Goal: Task Accomplishment & Management: Manage account settings

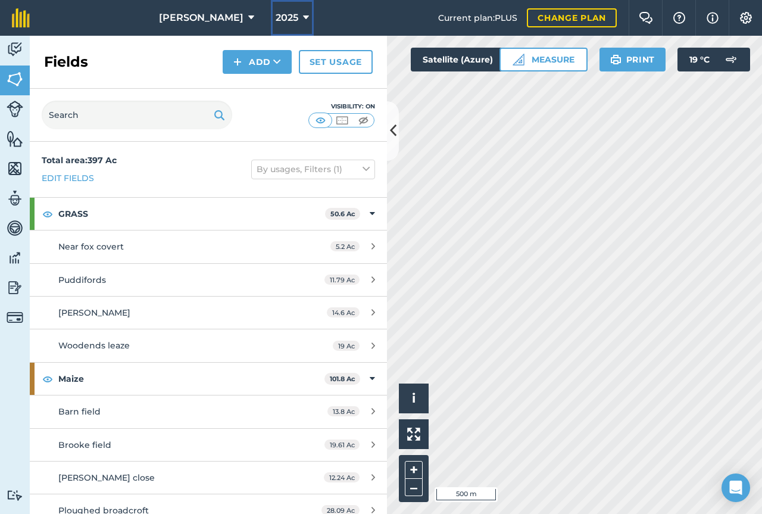
click at [283, 20] on button "2025" at bounding box center [292, 18] width 43 height 36
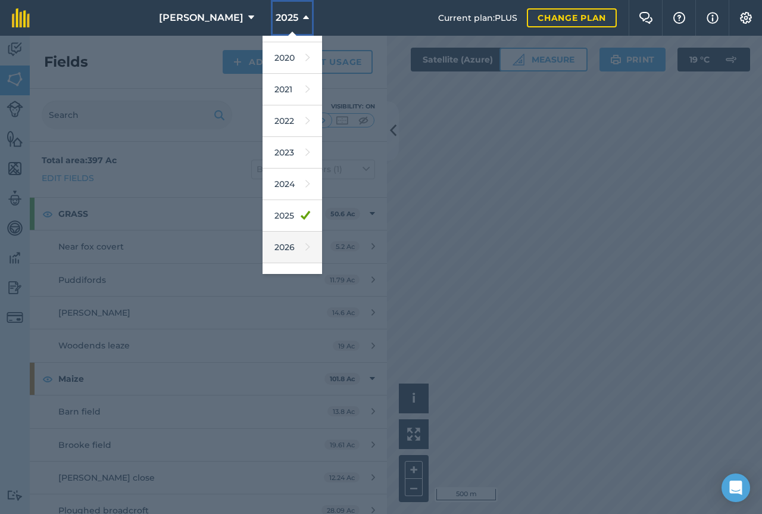
scroll to position [95, 0]
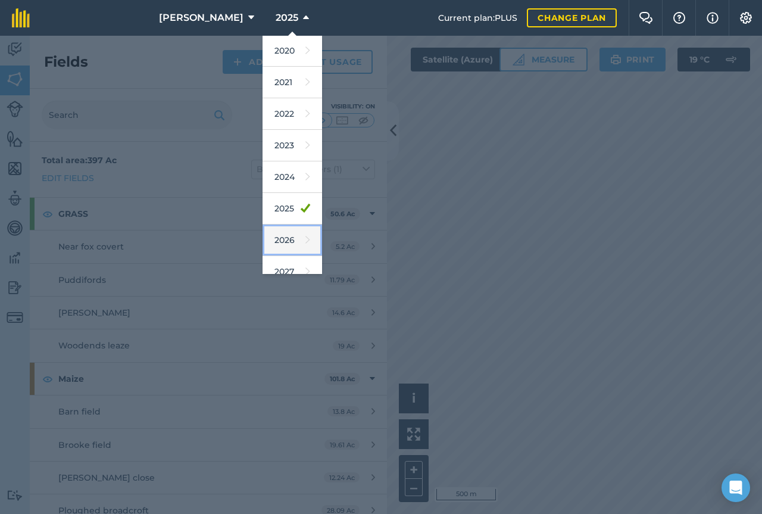
click at [270, 245] on link "2026" at bounding box center [293, 240] width 60 height 32
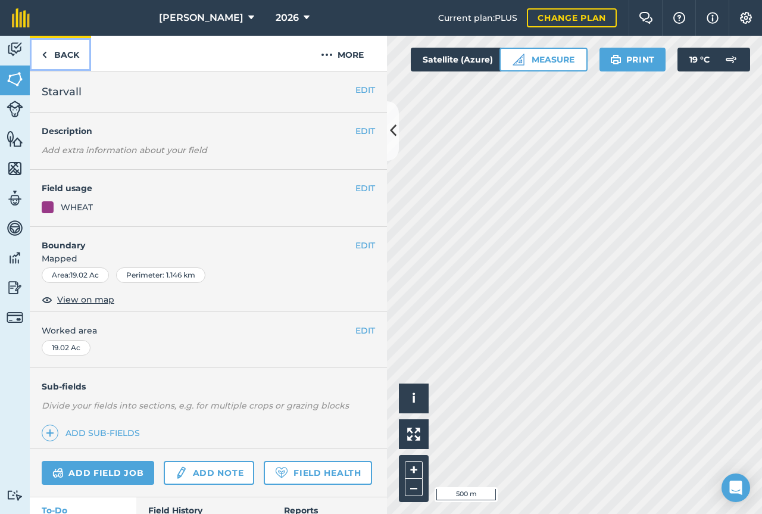
click at [76, 54] on link "Back" at bounding box center [60, 53] width 61 height 35
click at [75, 59] on link "Back" at bounding box center [60, 53] width 61 height 35
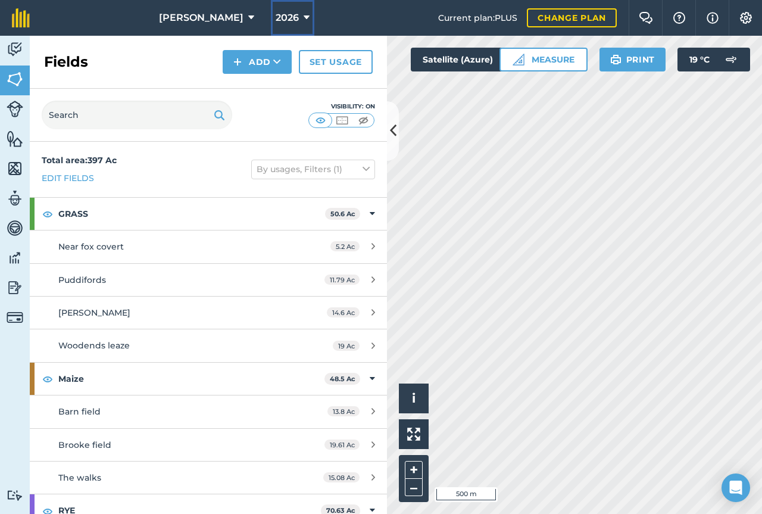
click at [276, 18] on span "2026" at bounding box center [287, 18] width 23 height 14
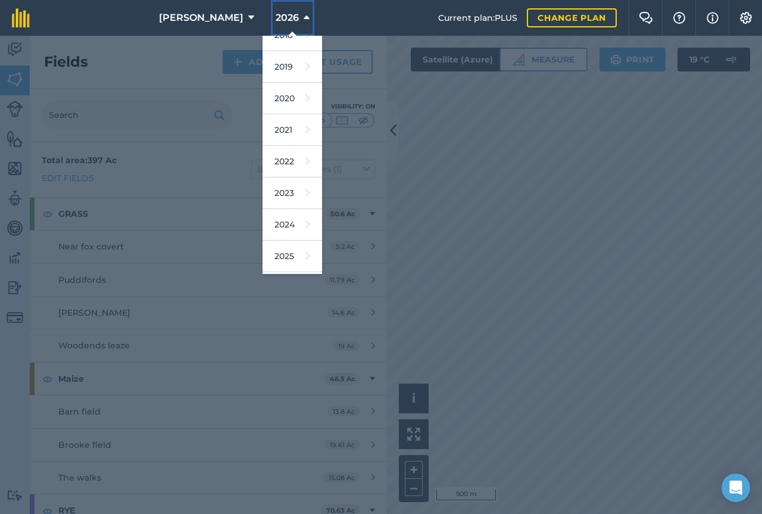
scroll to position [71, 0]
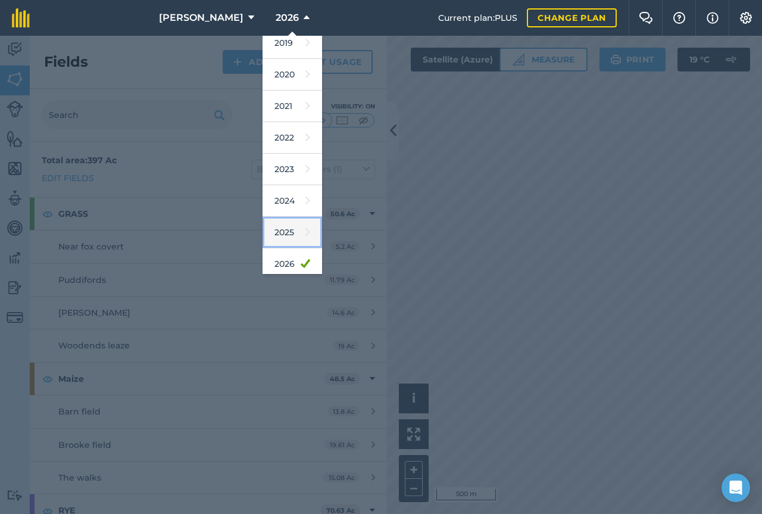
click at [305, 238] on icon at bounding box center [307, 232] width 5 height 17
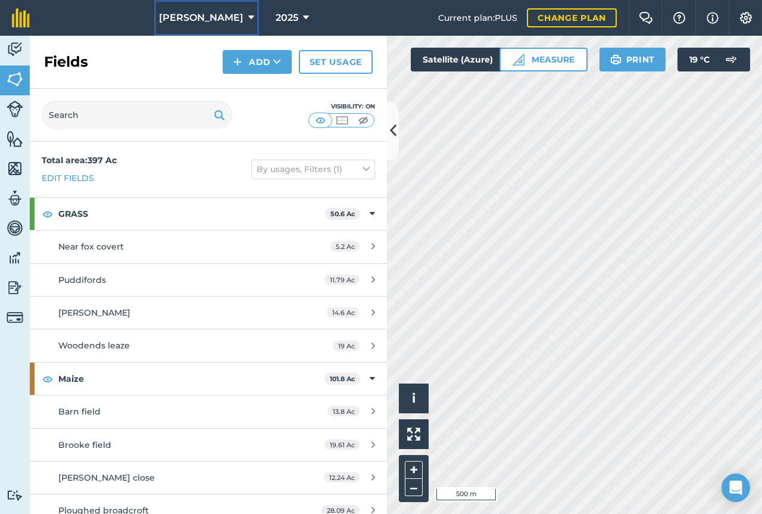
click at [187, 15] on span "[PERSON_NAME]" at bounding box center [201, 18] width 85 height 14
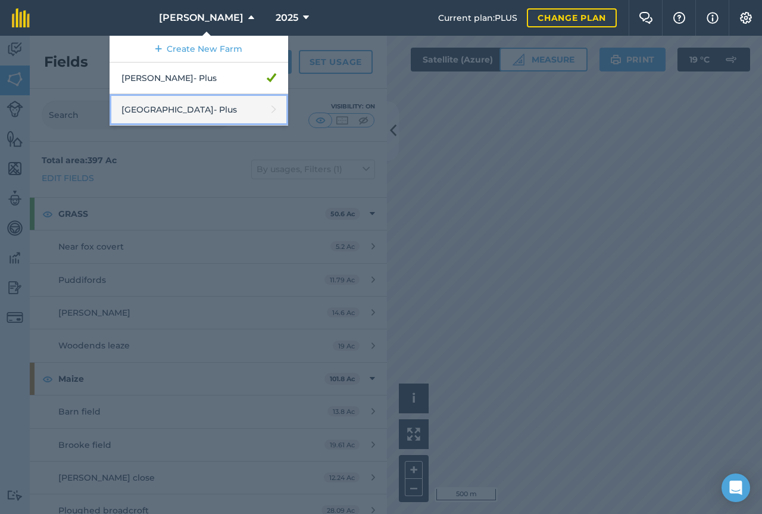
click at [185, 107] on link "Middlehall Farm - Plus" at bounding box center [199, 110] width 179 height 32
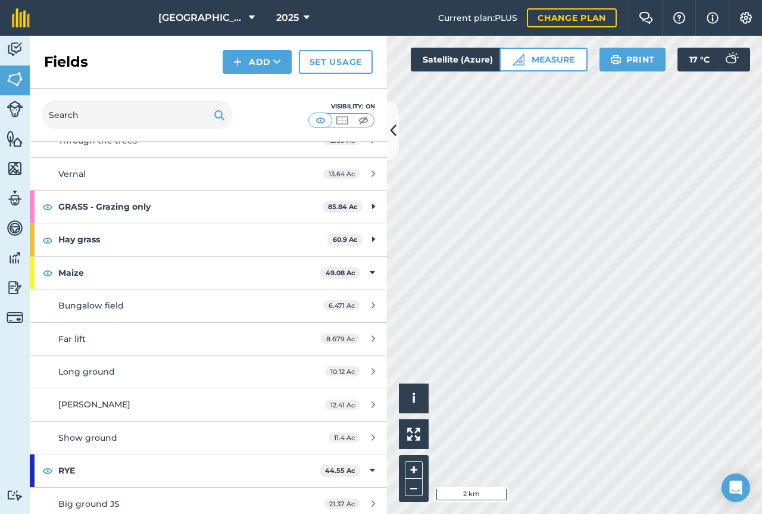
scroll to position [870, 0]
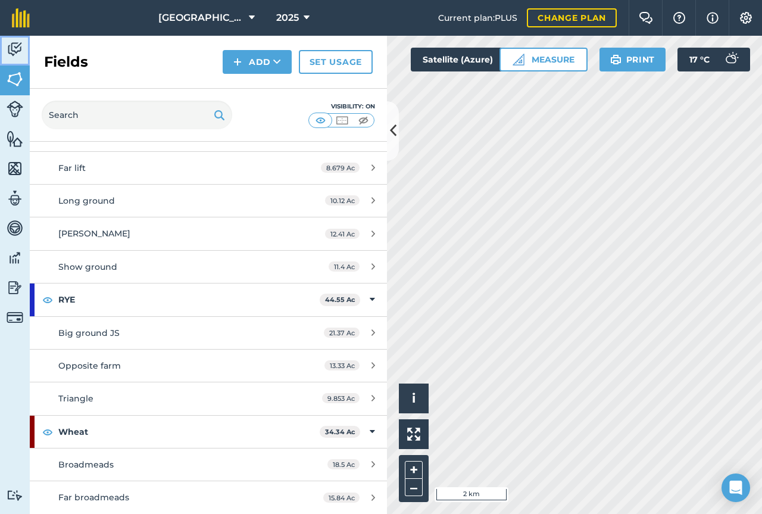
click at [20, 49] on img at bounding box center [15, 49] width 17 height 18
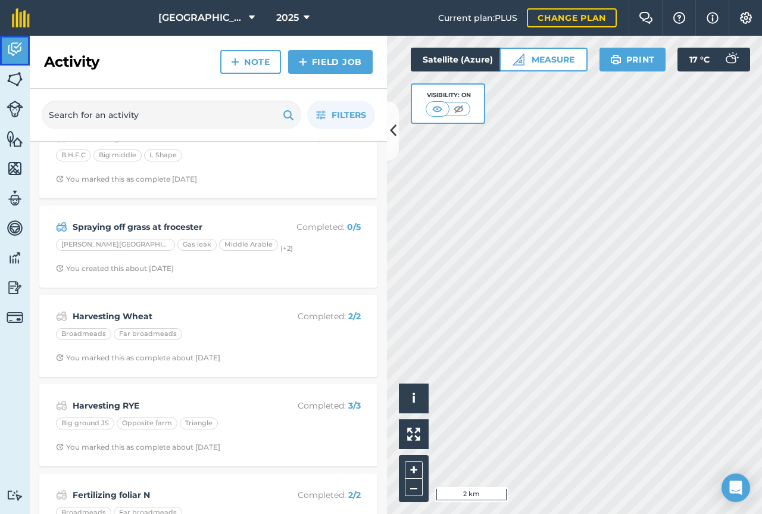
scroll to position [314, 0]
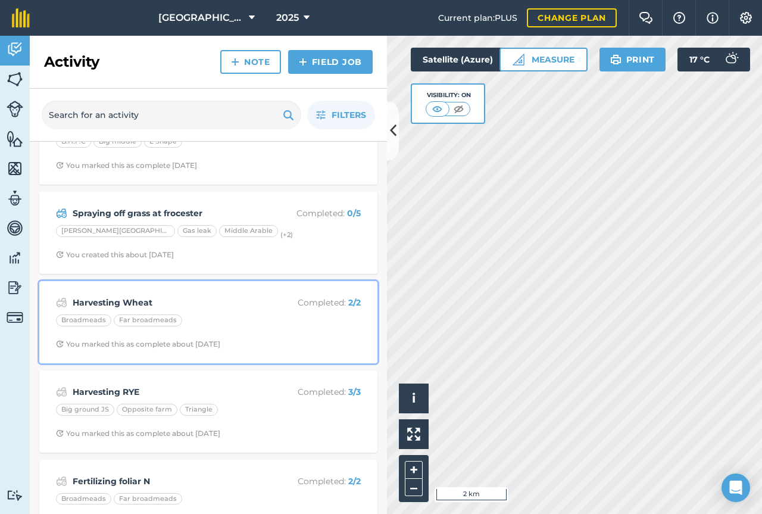
click at [294, 311] on div "Harvesting Wheat Completed : 2 / 2 Broadmeads Far broadmeads You marked this as…" at bounding box center [208, 322] width 324 height 68
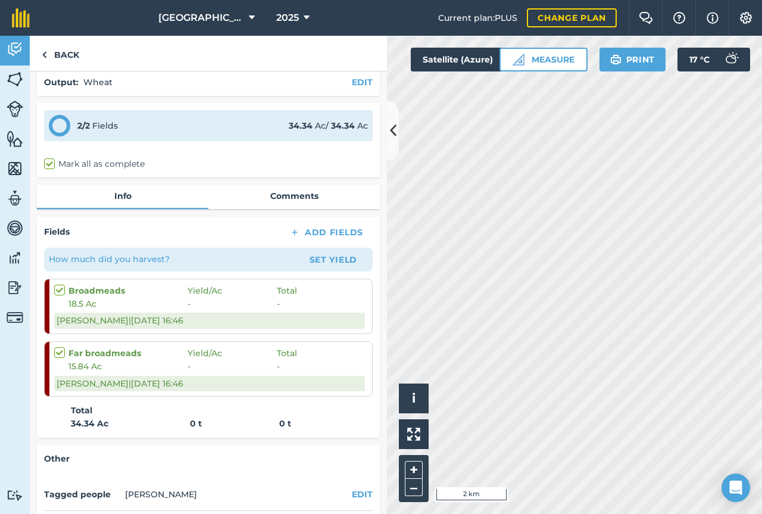
scroll to position [63, 0]
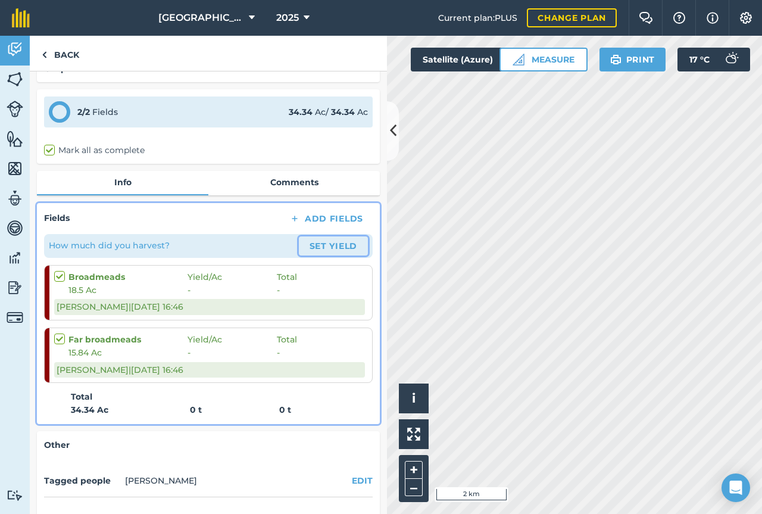
click at [317, 238] on button "Set Yield" at bounding box center [333, 245] width 69 height 19
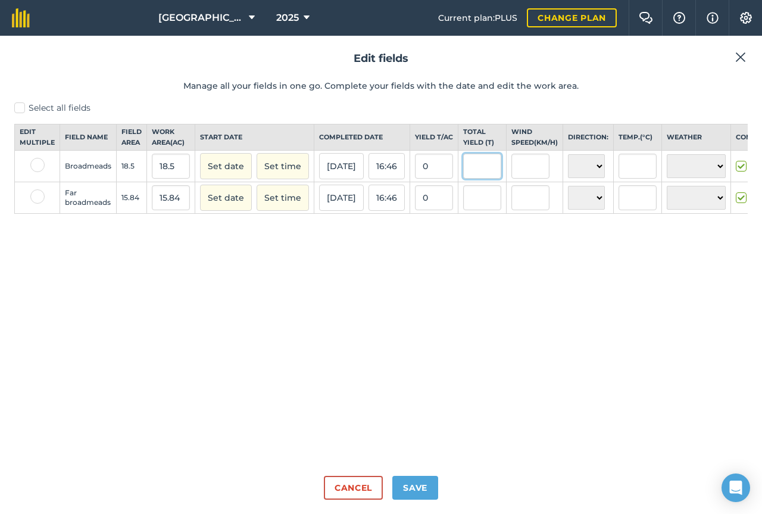
click at [485, 179] on input "text" at bounding box center [482, 166] width 38 height 25
click at [442, 179] on input "0" at bounding box center [434, 166] width 38 height 25
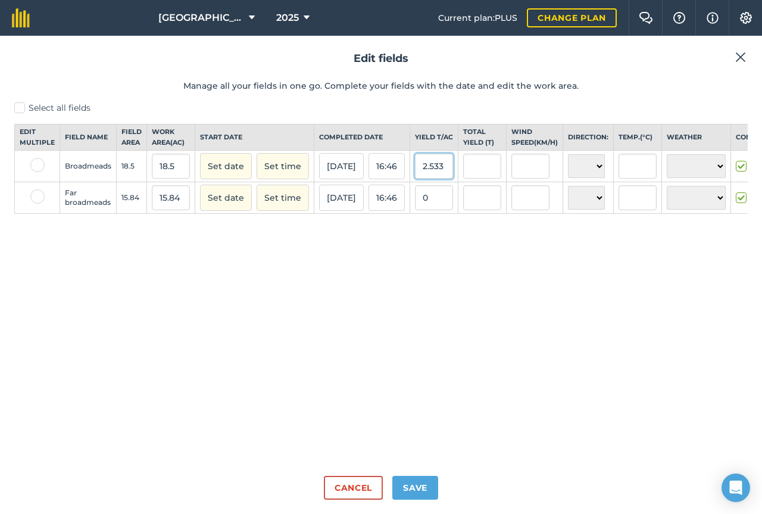
type input "2.533"
type input "46.8605"
click at [441, 210] on input "0" at bounding box center [434, 197] width 38 height 25
click at [441, 207] on input "0" at bounding box center [434, 197] width 38 height 25
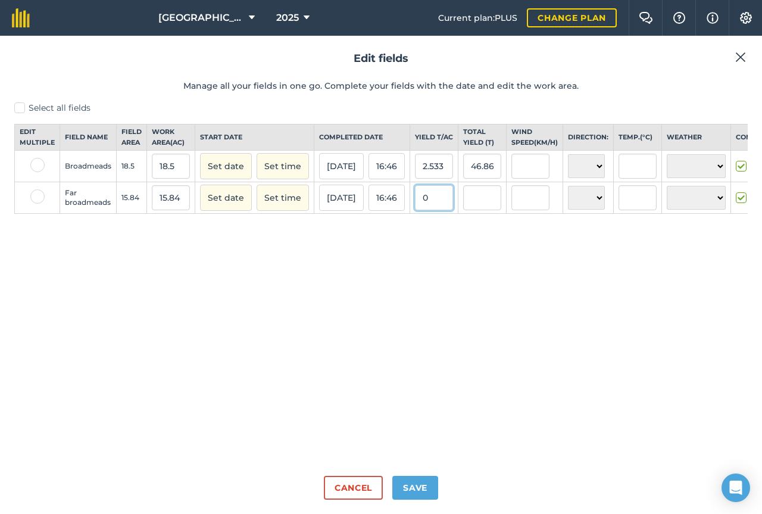
click at [441, 207] on input "0" at bounding box center [434, 197] width 38 height 25
type input "2.533"
type input "40.12272"
click at [482, 286] on div "Select all fields Edit multiple Field name Field Area Work area ( Ac ) Start da…" at bounding box center [380, 284] width 733 height 364
click at [421, 483] on button "Save" at bounding box center [415, 488] width 46 height 24
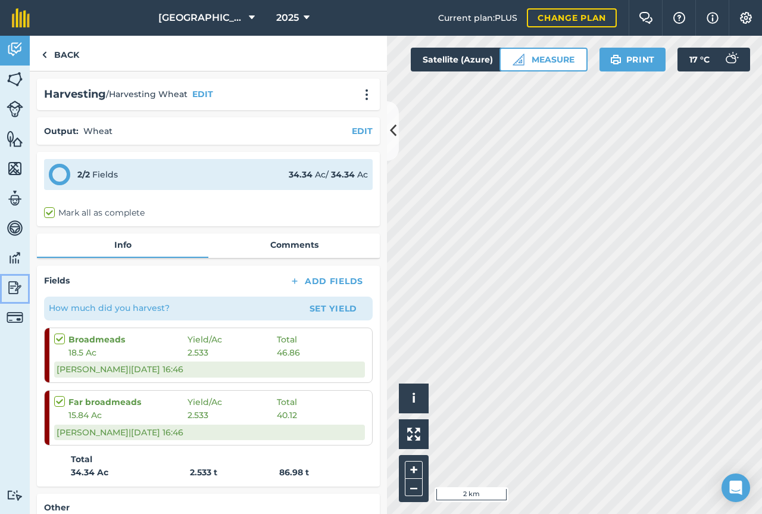
click at [13, 286] on img at bounding box center [15, 288] width 17 height 18
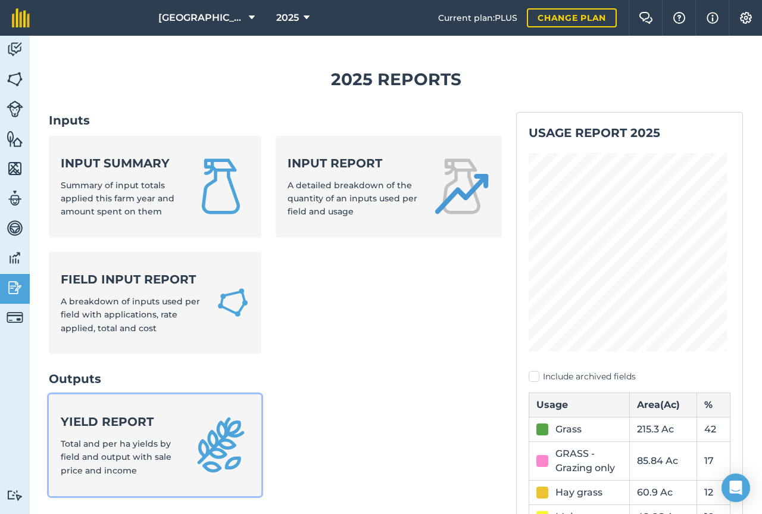
click at [146, 428] on strong "Yield report" at bounding box center [119, 421] width 117 height 17
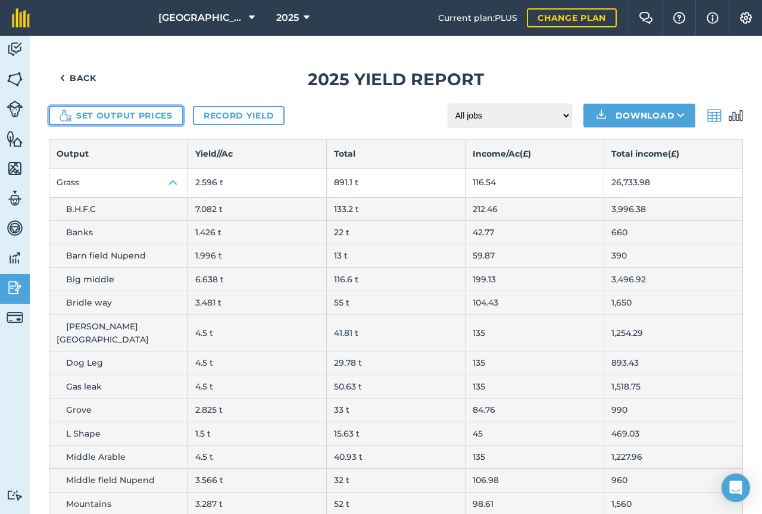
click at [102, 122] on button "Set output prices" at bounding box center [116, 115] width 135 height 19
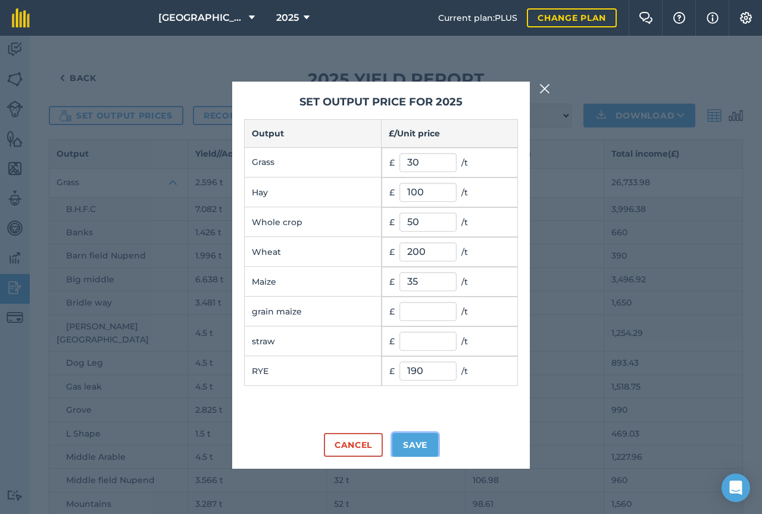
click at [424, 451] on button "Save" at bounding box center [415, 445] width 46 height 24
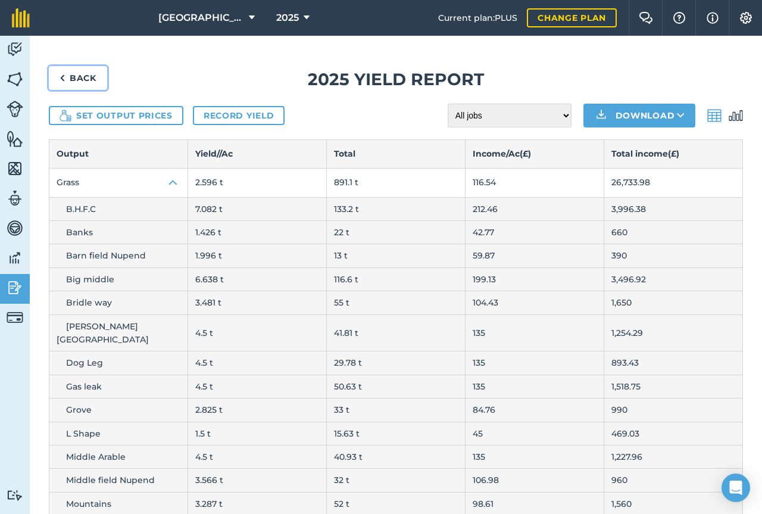
click at [79, 77] on link "Back" at bounding box center [78, 78] width 58 height 24
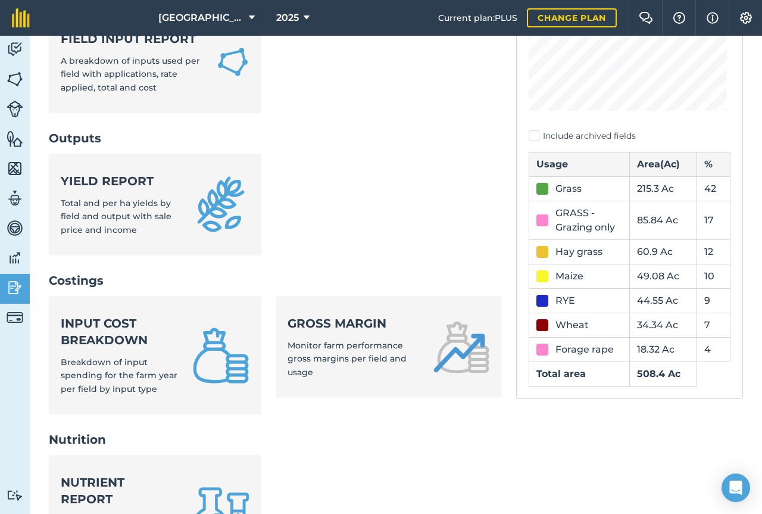
scroll to position [258, 0]
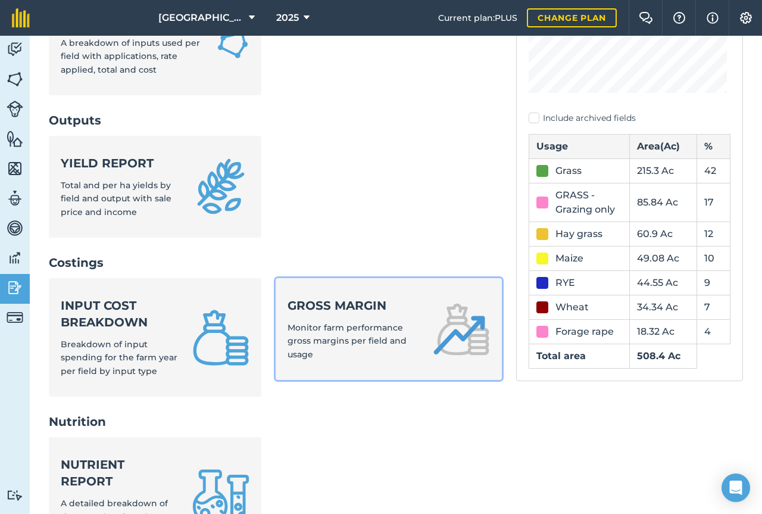
click at [352, 321] on div "Gross margin Monitor farm performance gross margins per field and usage" at bounding box center [354, 329] width 132 height 64
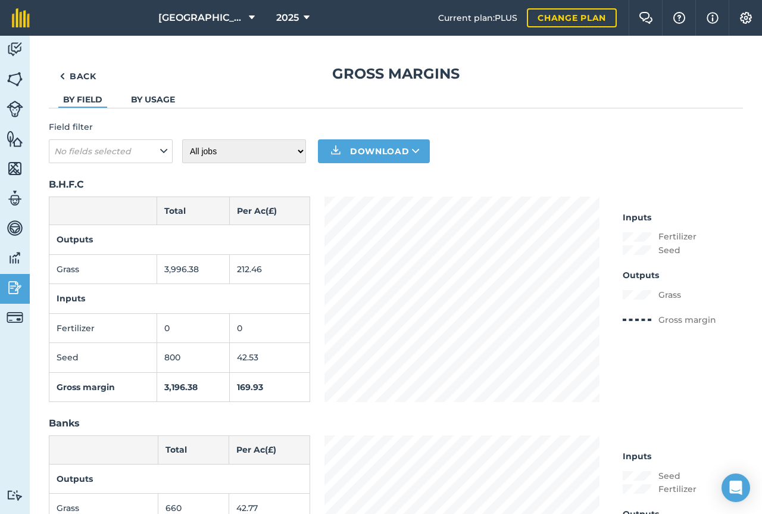
click at [165, 98] on link "By usage" at bounding box center [153, 99] width 44 height 11
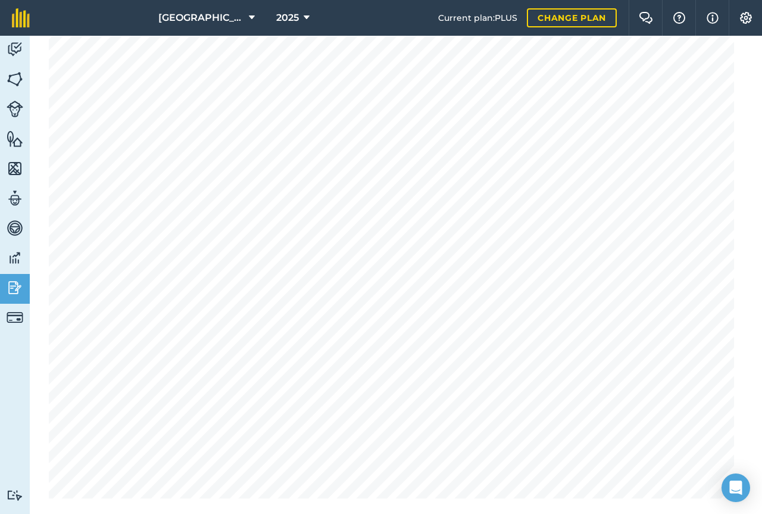
scroll to position [418, 0]
click at [232, 19] on span "[GEOGRAPHIC_DATA]" at bounding box center [201, 18] width 86 height 14
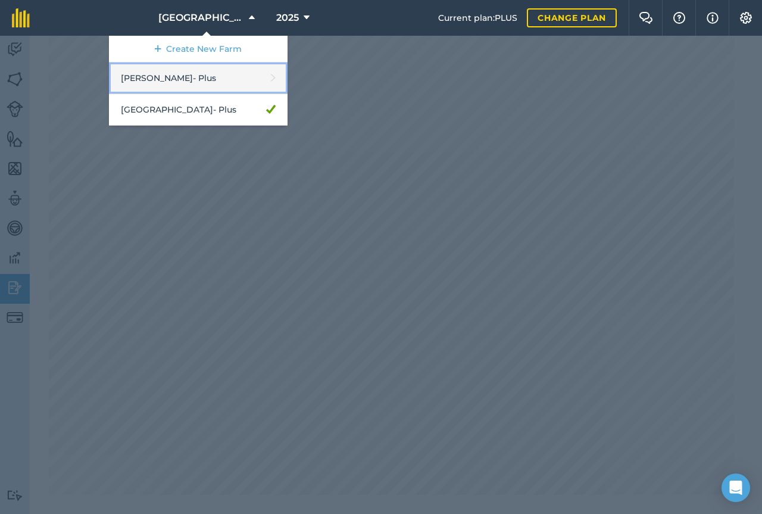
click at [169, 73] on link "[PERSON_NAME] - Plus" at bounding box center [198, 79] width 179 height 32
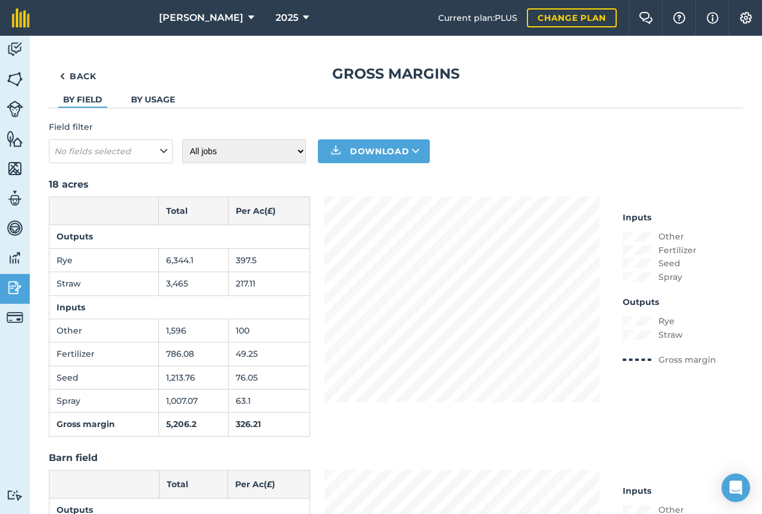
click at [146, 98] on link "By usage" at bounding box center [153, 99] width 44 height 11
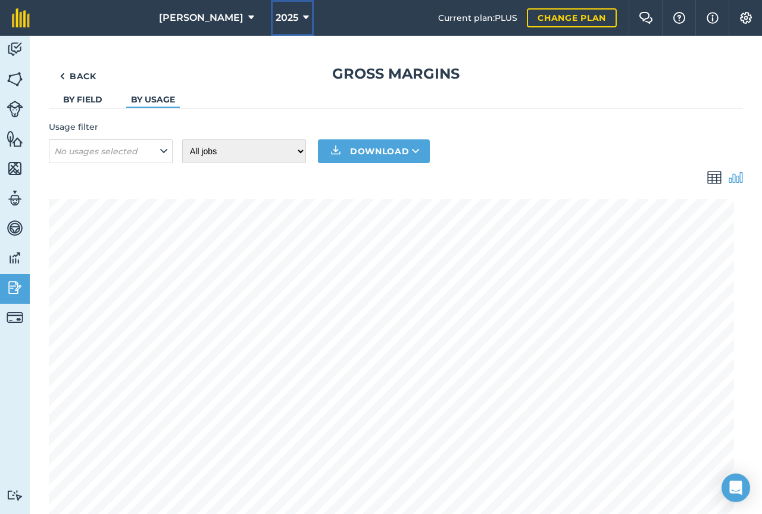
click at [276, 20] on span "2025" at bounding box center [287, 18] width 23 height 14
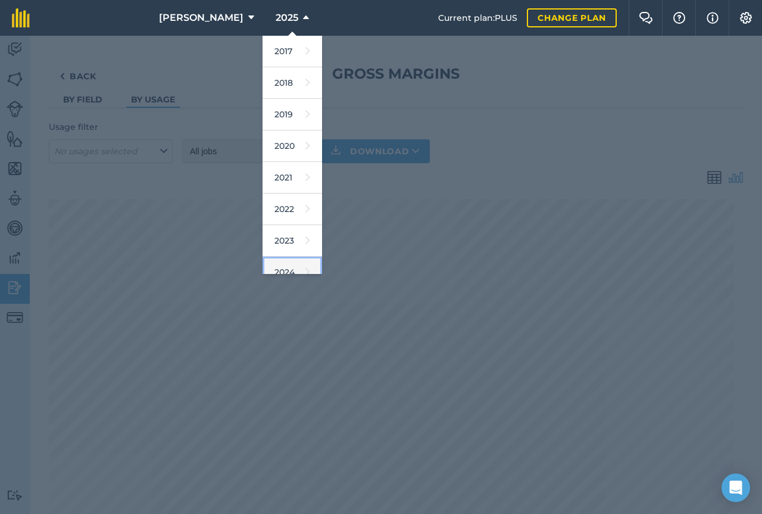
click at [269, 266] on link "2024" at bounding box center [293, 273] width 60 height 32
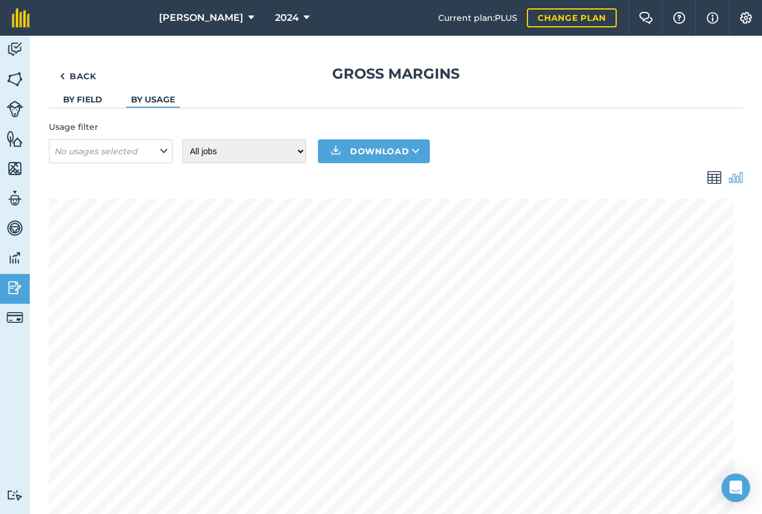
click at [96, 95] on link "By field" at bounding box center [82, 99] width 39 height 11
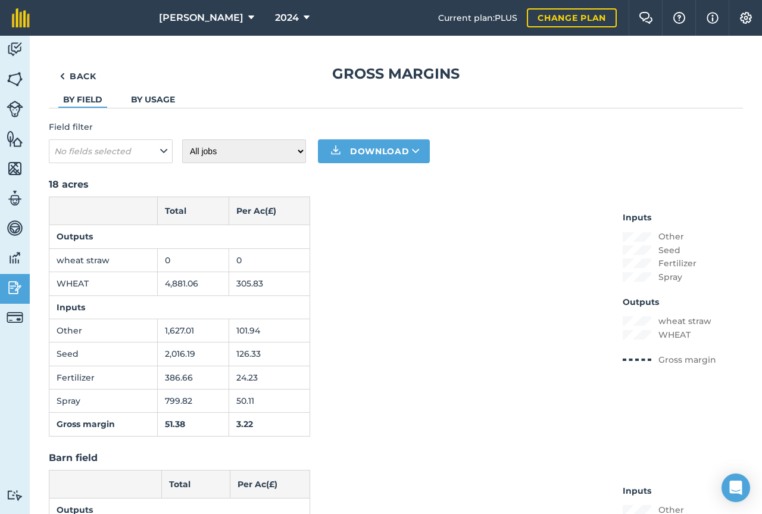
click at [143, 95] on link "By usage" at bounding box center [153, 99] width 44 height 11
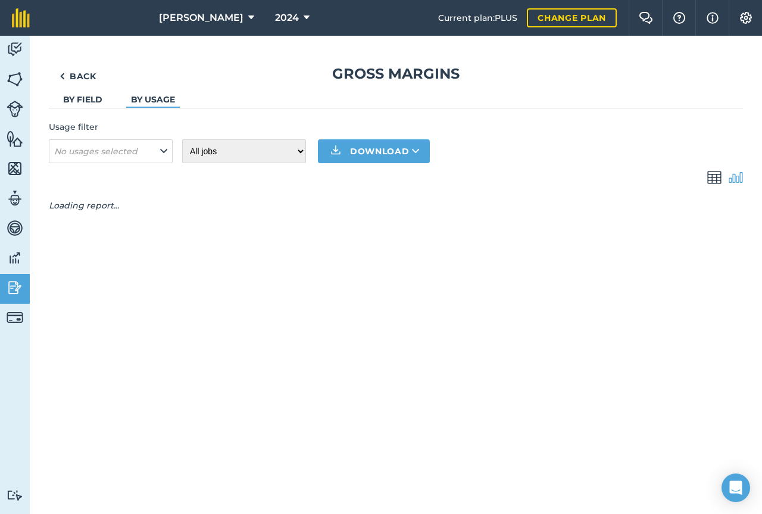
click at [149, 107] on li "By usage" at bounding box center [153, 100] width 54 height 14
click at [79, 78] on link "Back" at bounding box center [78, 76] width 58 height 24
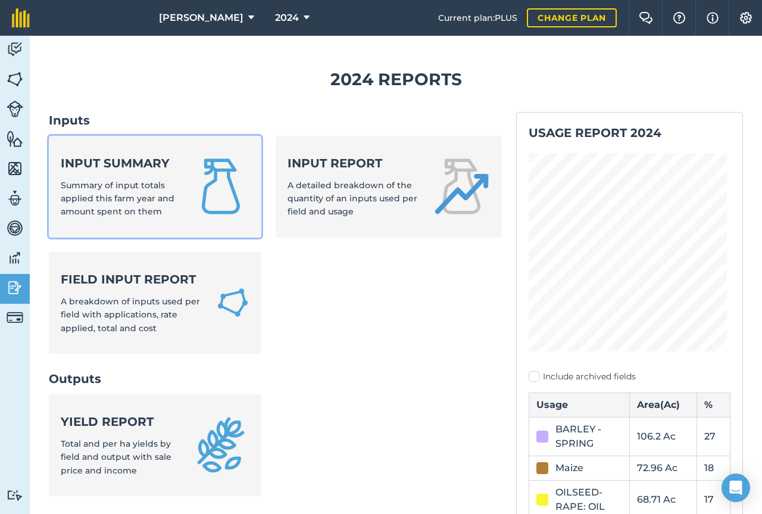
click at [116, 173] on div "Input summary Summary of input totals applied this farm year and amount spent o…" at bounding box center [119, 187] width 117 height 64
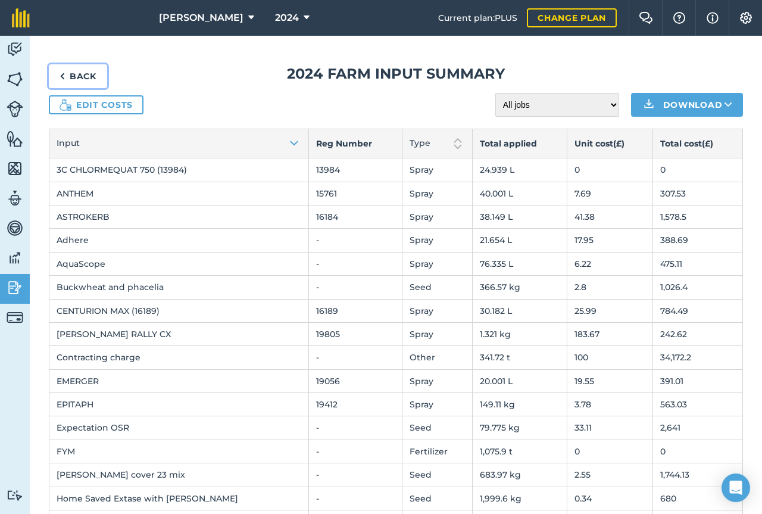
click at [83, 74] on link "Back" at bounding box center [78, 76] width 58 height 24
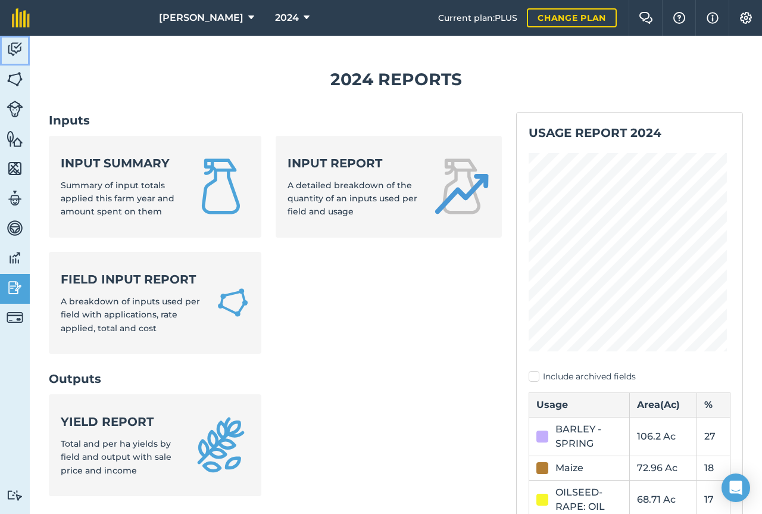
click at [21, 55] on img at bounding box center [15, 49] width 17 height 18
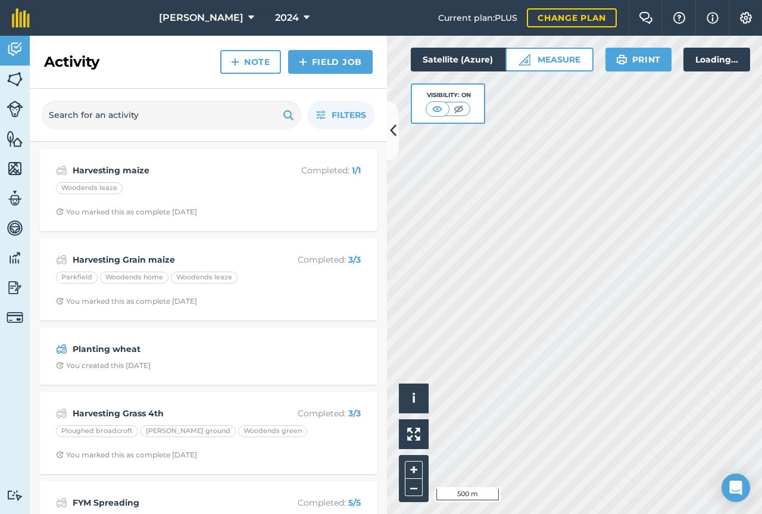
click at [21, 55] on img at bounding box center [15, 49] width 17 height 18
click at [277, 20] on span "2024" at bounding box center [287, 18] width 24 height 14
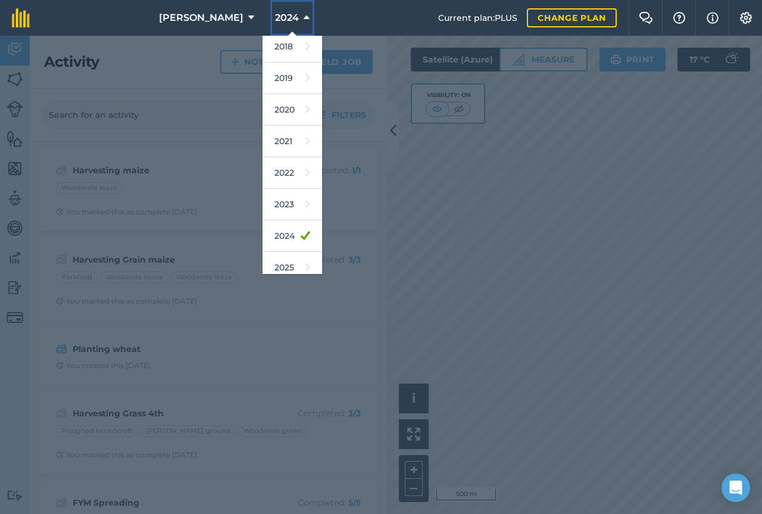
scroll to position [48, 0]
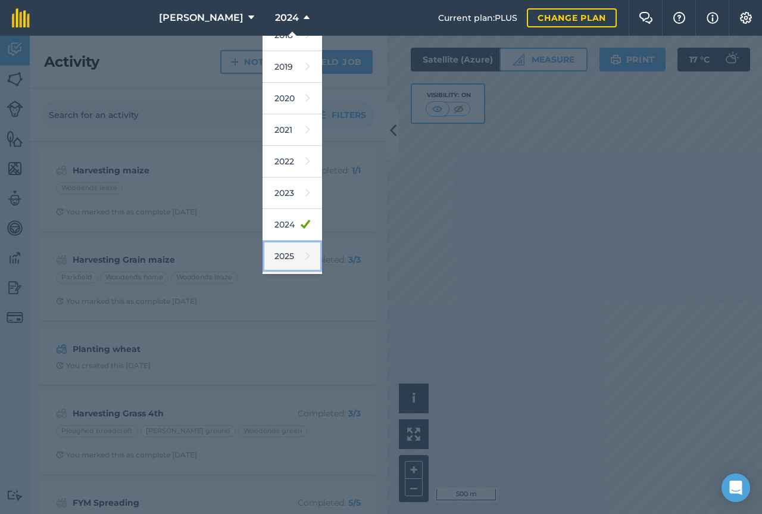
click at [263, 247] on link "2025" at bounding box center [293, 257] width 60 height 32
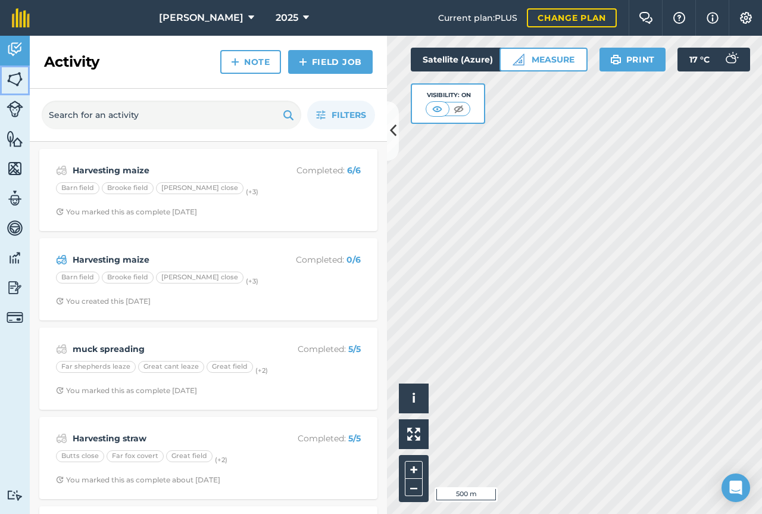
click at [10, 85] on img at bounding box center [15, 79] width 17 height 18
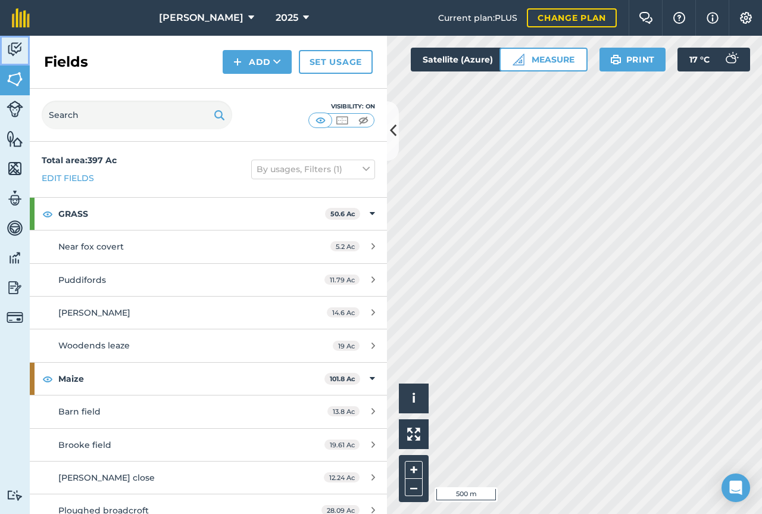
click at [11, 41] on img at bounding box center [15, 49] width 17 height 18
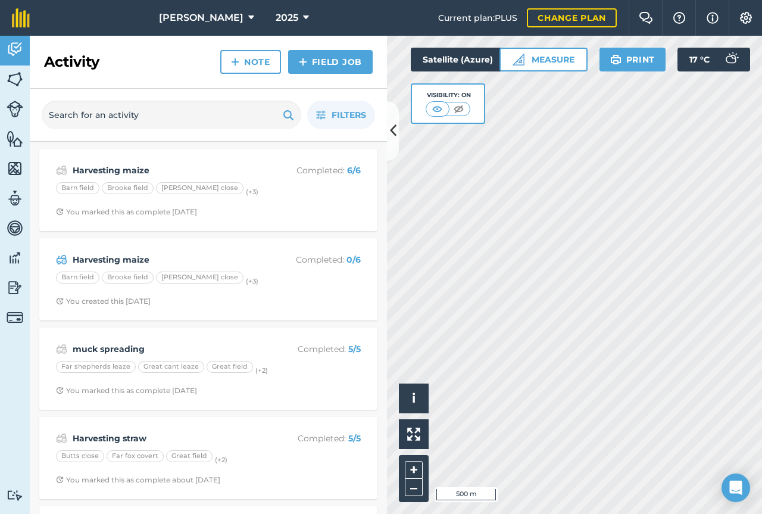
click at [127, 71] on div "Activity Note Field Job" at bounding box center [208, 62] width 357 height 53
click at [303, 22] on icon at bounding box center [306, 18] width 6 height 14
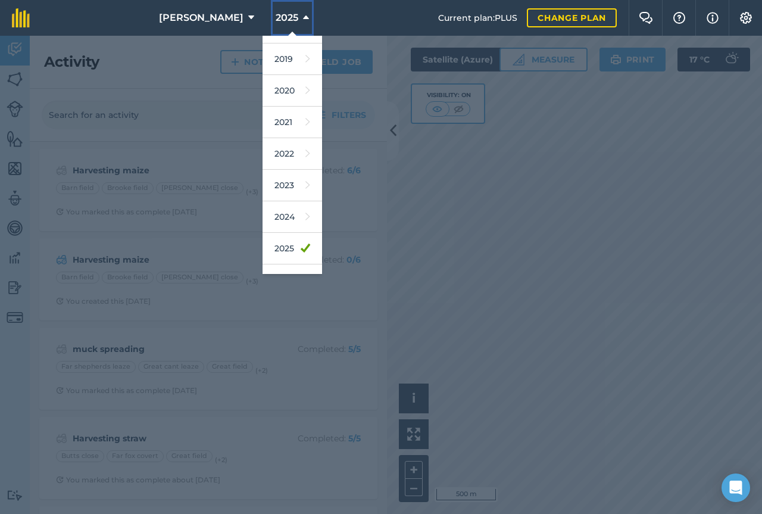
scroll to position [79, 0]
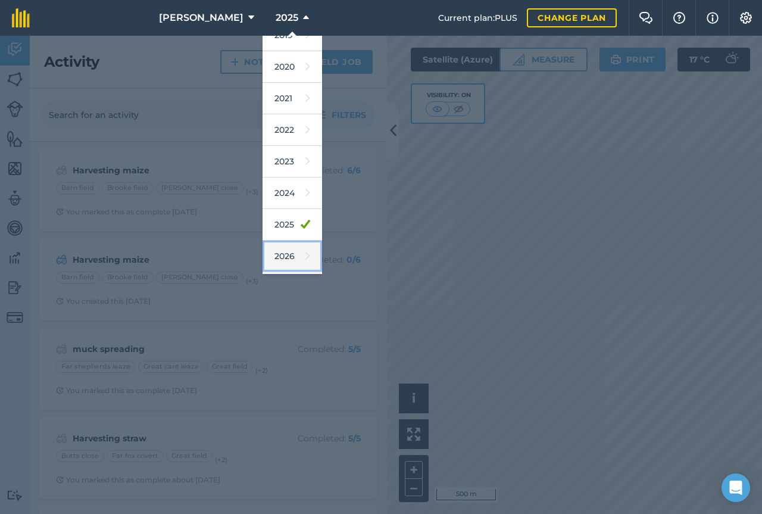
click at [263, 248] on link "2026" at bounding box center [293, 257] width 60 height 32
